Goal: Transaction & Acquisition: Purchase product/service

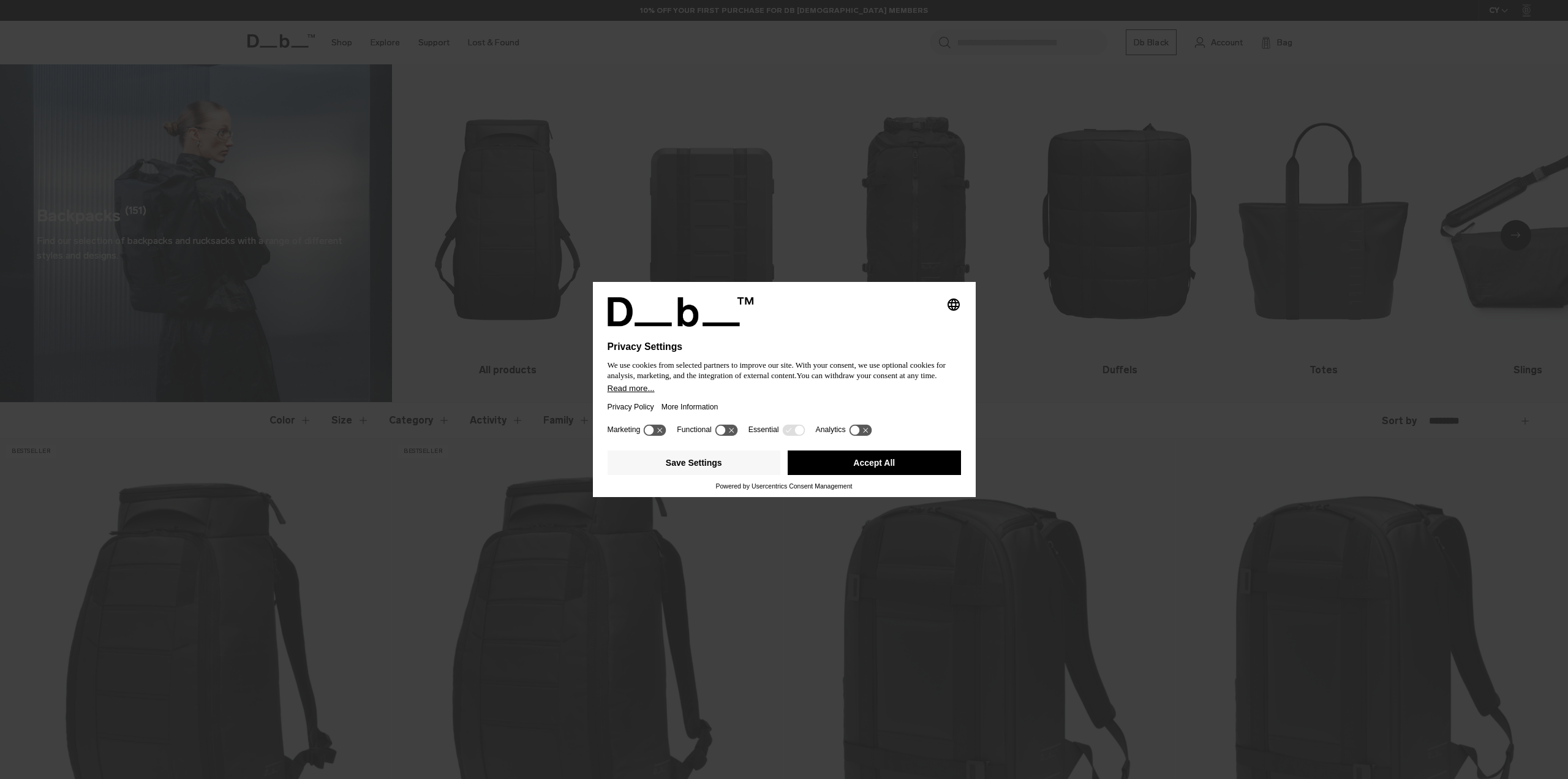
click at [885, 329] on div at bounding box center [784, 334] width 353 height 15
click at [867, 457] on button "Accept All" at bounding box center [875, 462] width 174 height 25
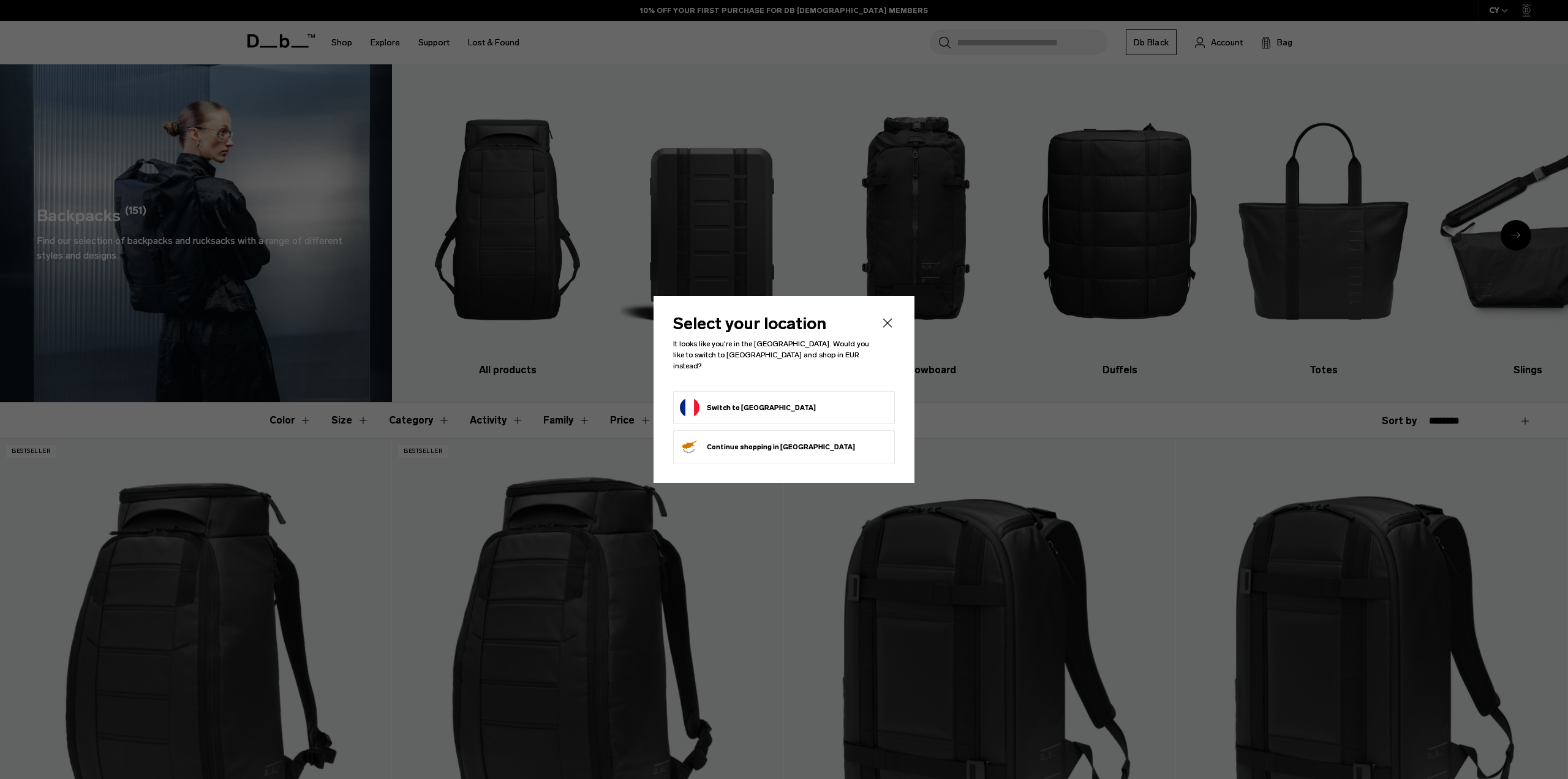
click at [881, 328] on icon "Close" at bounding box center [887, 323] width 15 height 15
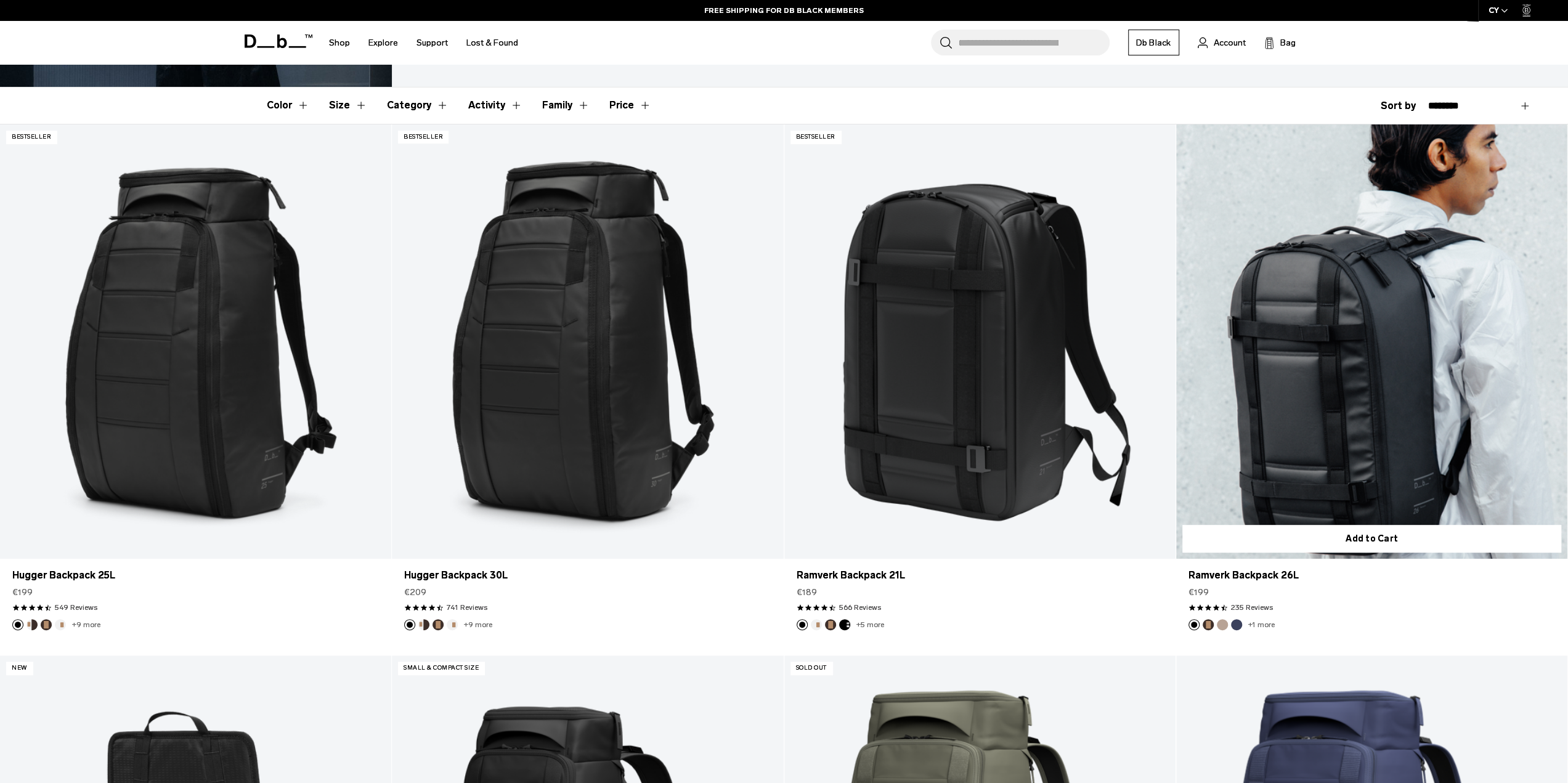
scroll to position [370, 0]
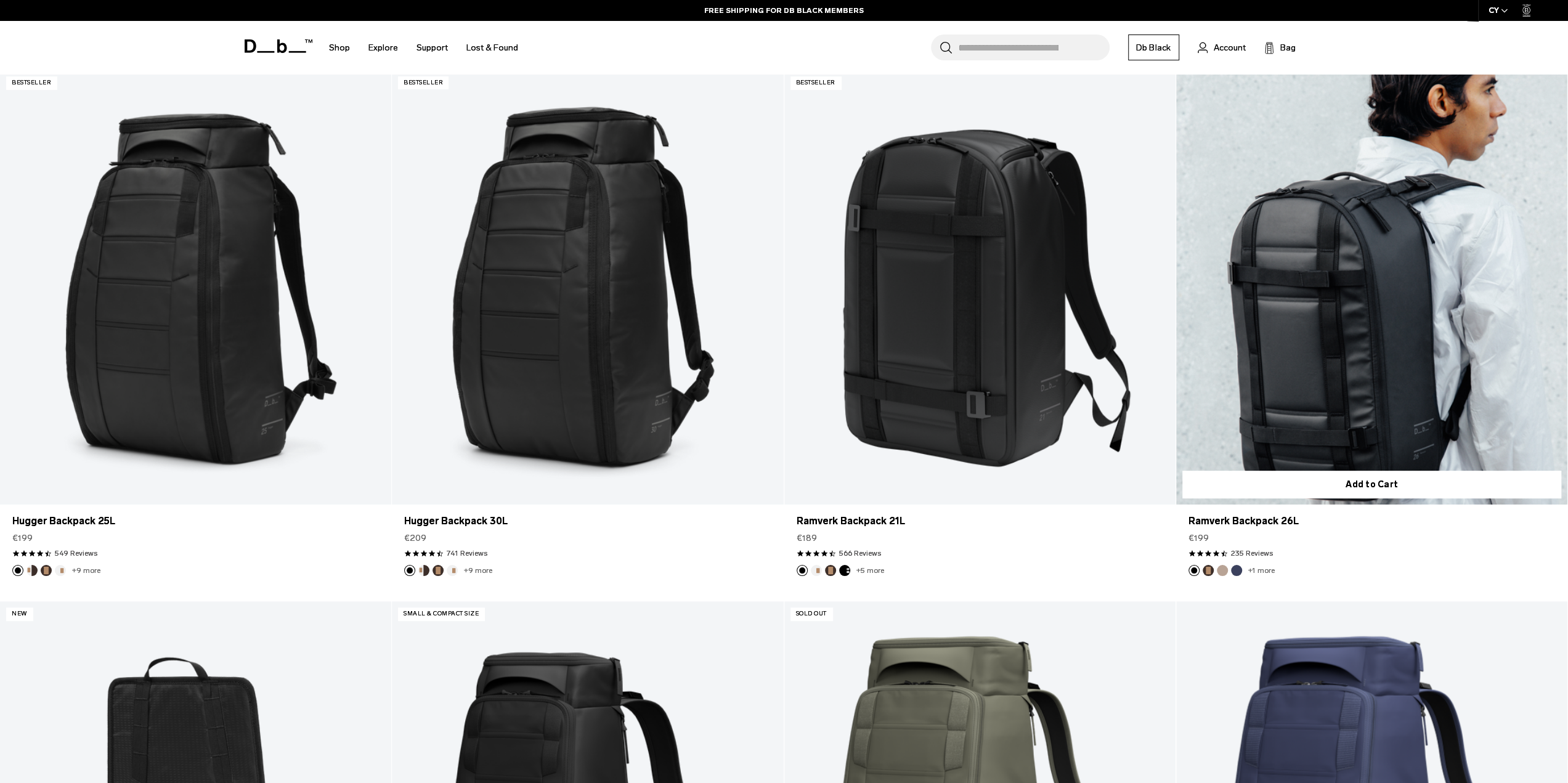
click at [1389, 336] on link "Ramverk Backpack 26L" at bounding box center [1371, 287] width 391 height 435
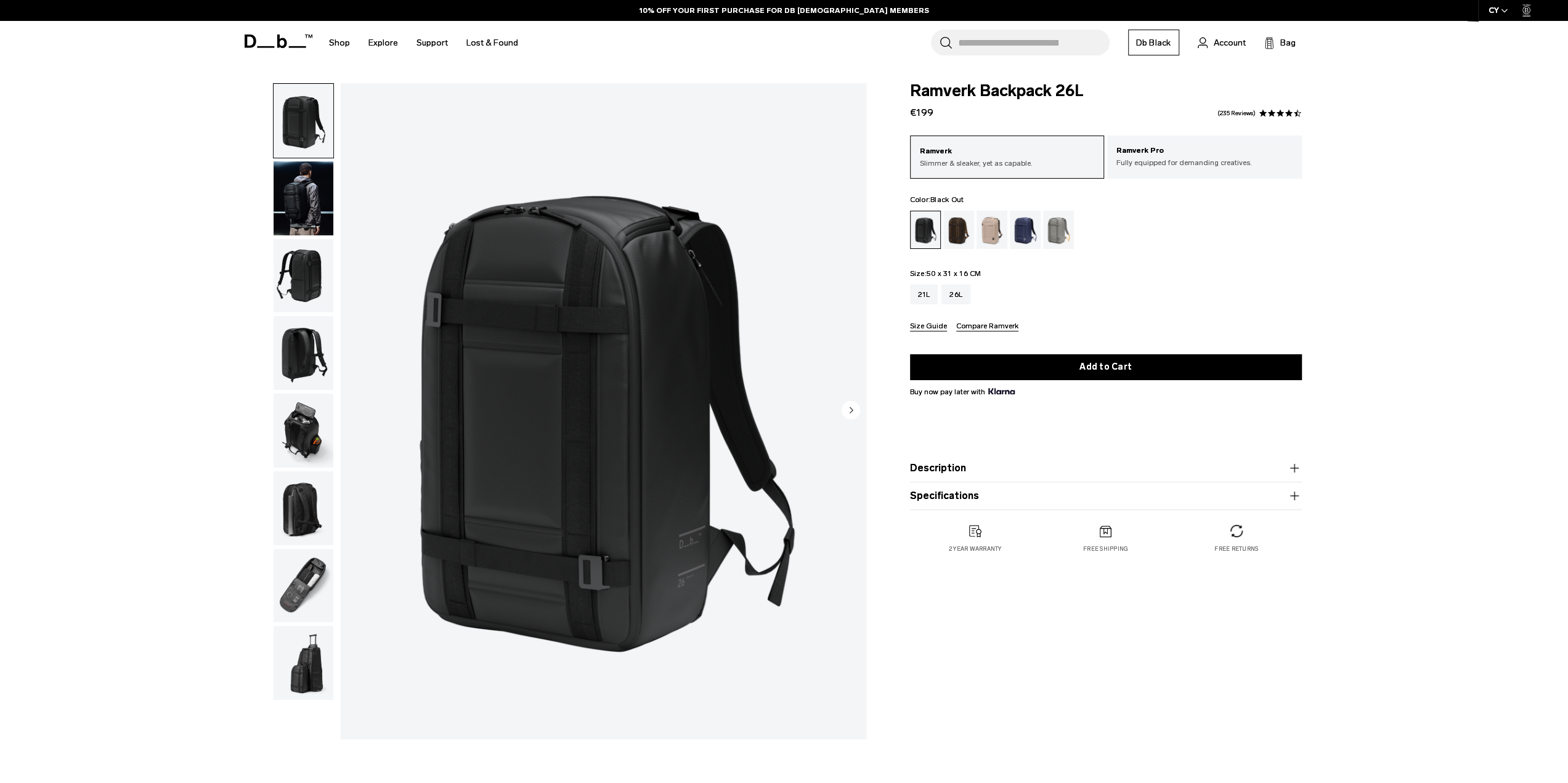
click at [295, 207] on img "button" at bounding box center [303, 198] width 60 height 74
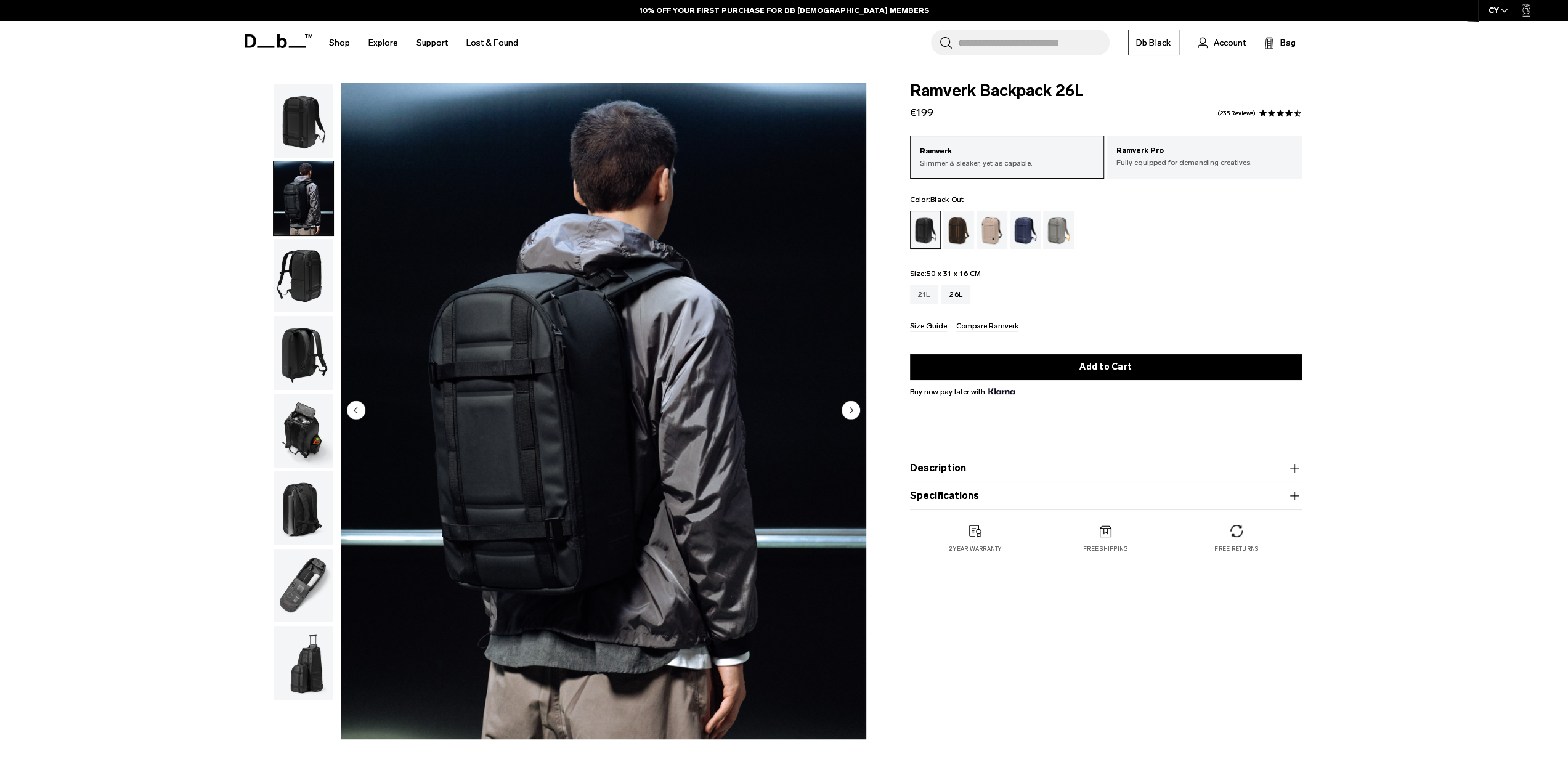
click at [926, 303] on div "21L" at bounding box center [924, 295] width 29 height 20
click at [929, 295] on div "21L" at bounding box center [924, 295] width 29 height 20
